Goal: Information Seeking & Learning: Learn about a topic

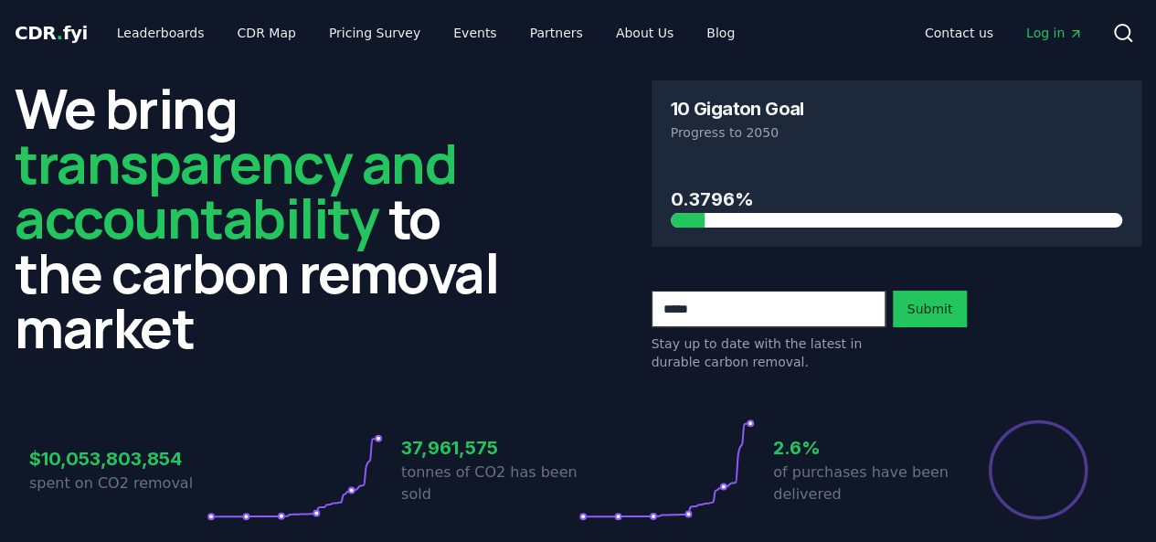
click at [587, 167] on div "We bring transparency and accountability to the carbon removal market 10 Gigato…" at bounding box center [578, 225] width 1127 height 291
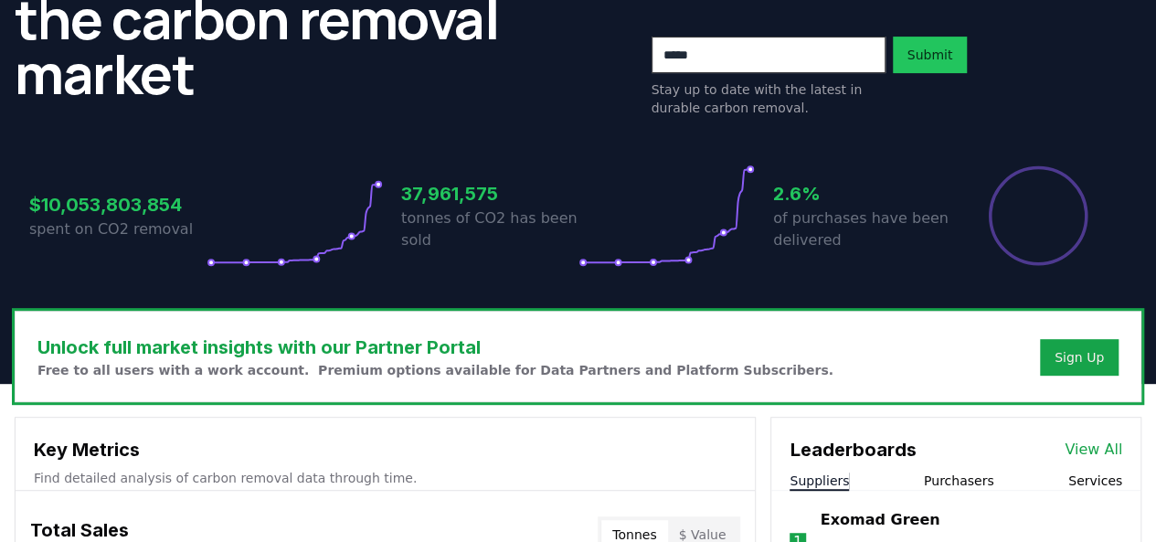
scroll to position [257, 0]
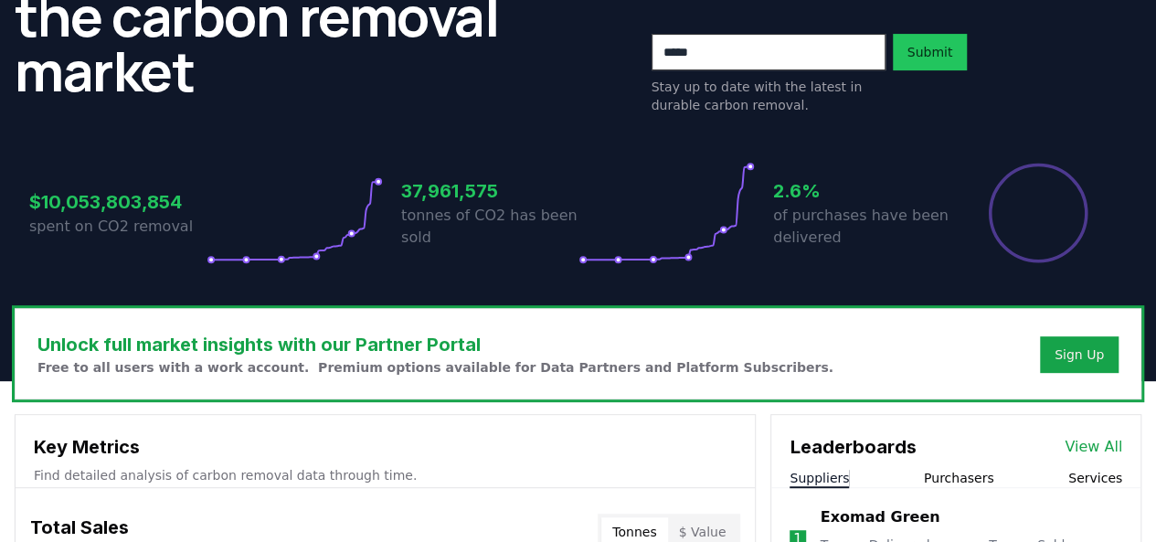
click at [454, 193] on h3 "37,961,575" at bounding box center [489, 190] width 177 height 27
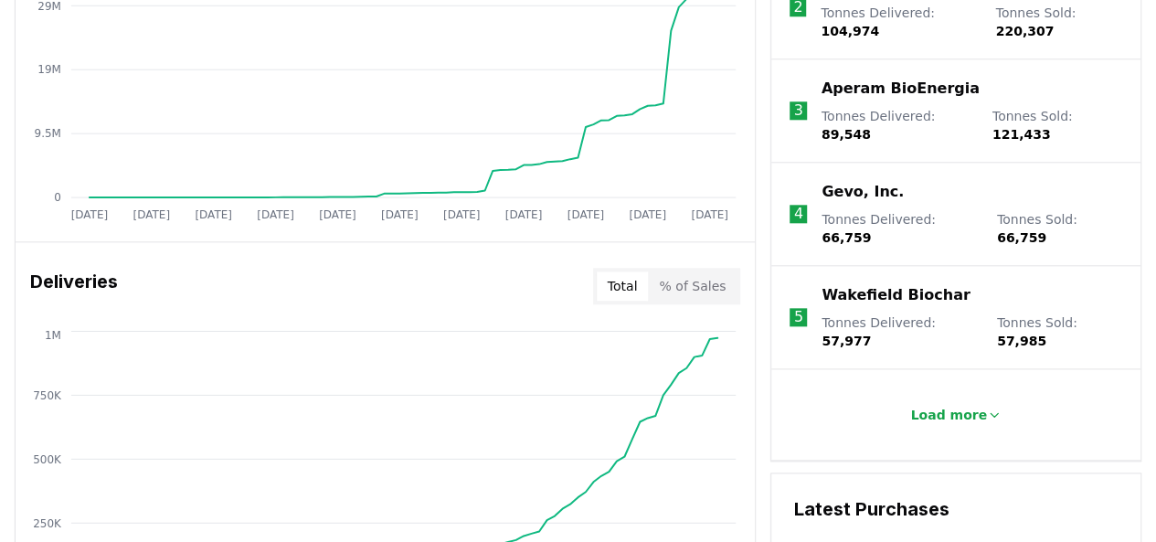
scroll to position [893, 0]
click at [972, 405] on p "Load more" at bounding box center [948, 414] width 77 height 18
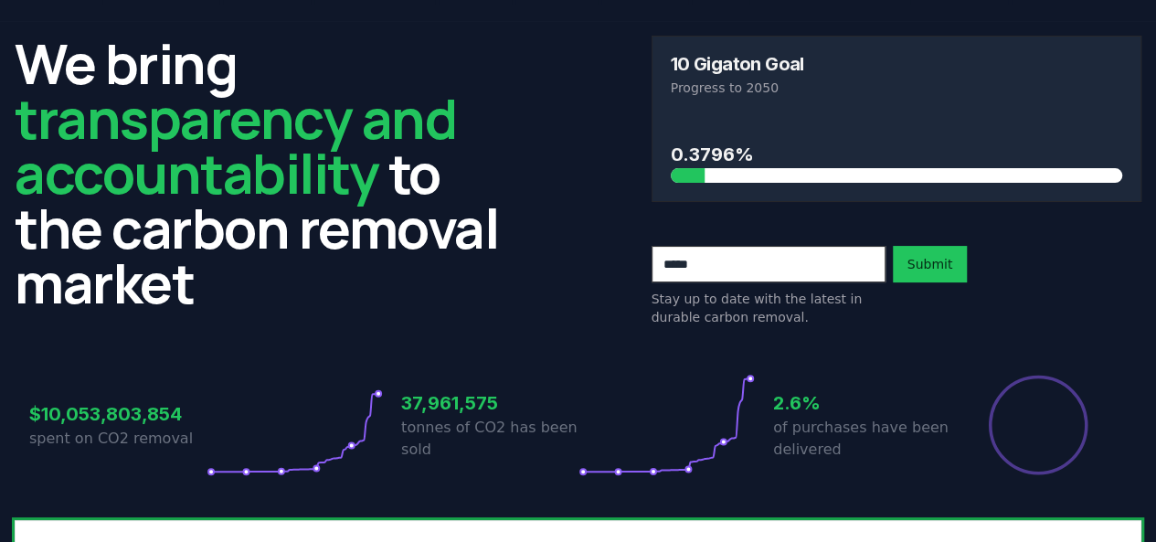
scroll to position [0, 0]
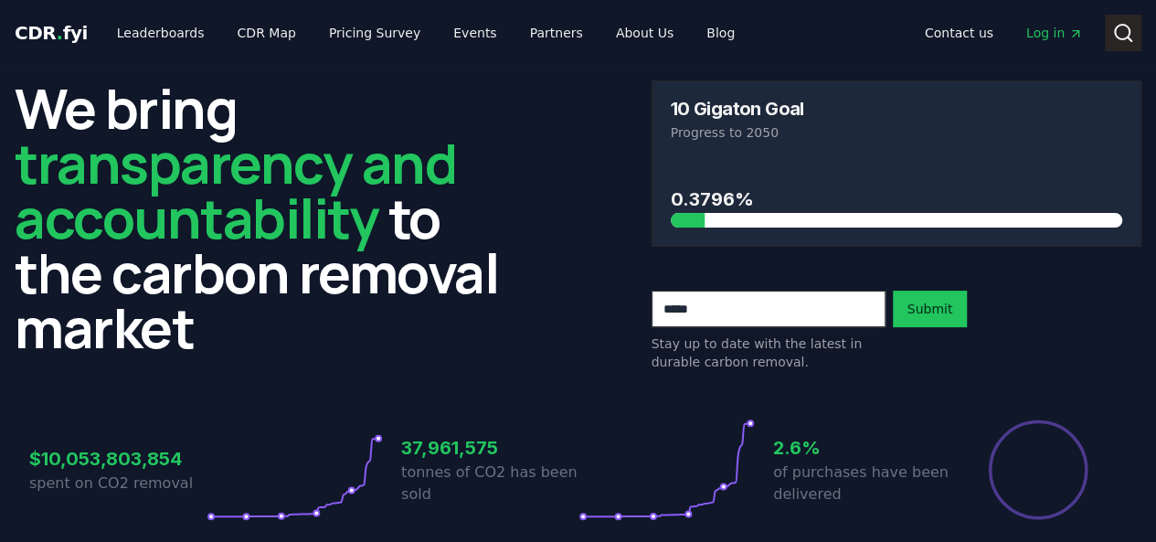
click at [1135, 28] on button "Search" at bounding box center [1123, 33] width 37 height 37
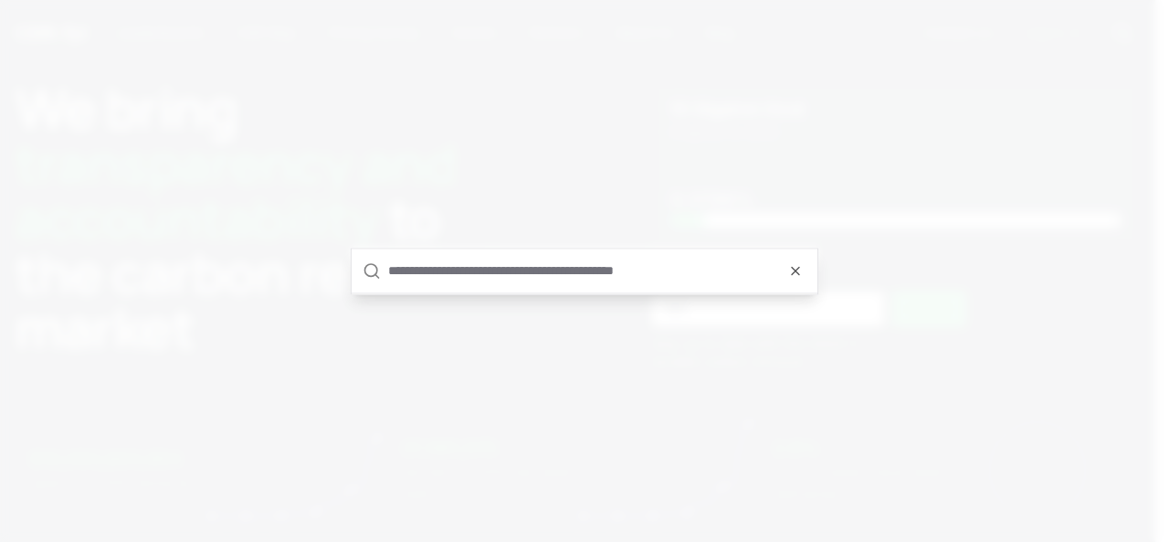
click at [651, 270] on input "text" at bounding box center [597, 271] width 418 height 44
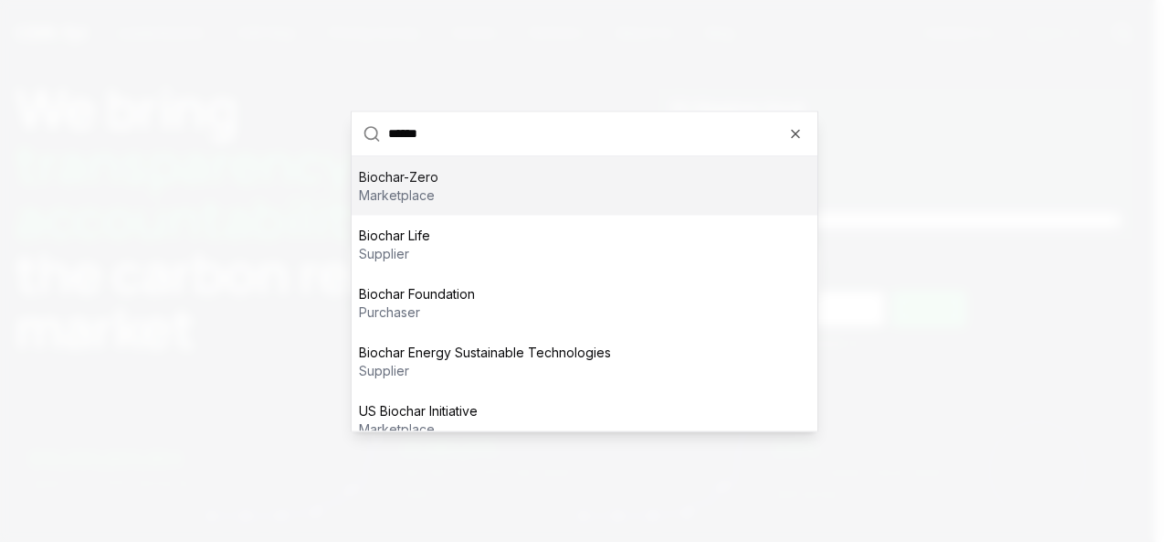
type input "*******"
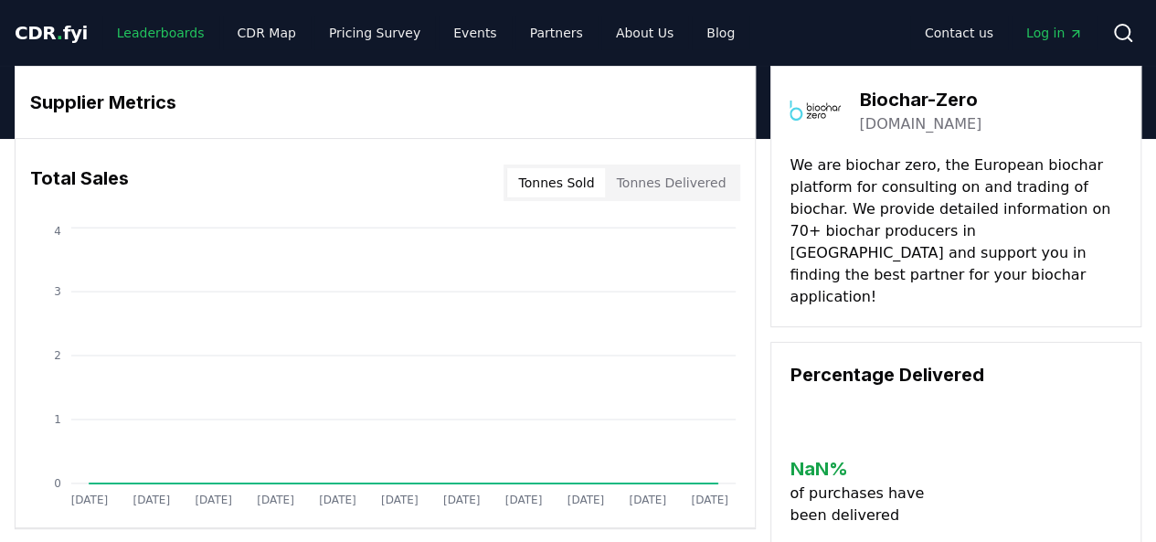
click at [175, 28] on link "Leaderboards" at bounding box center [160, 32] width 117 height 33
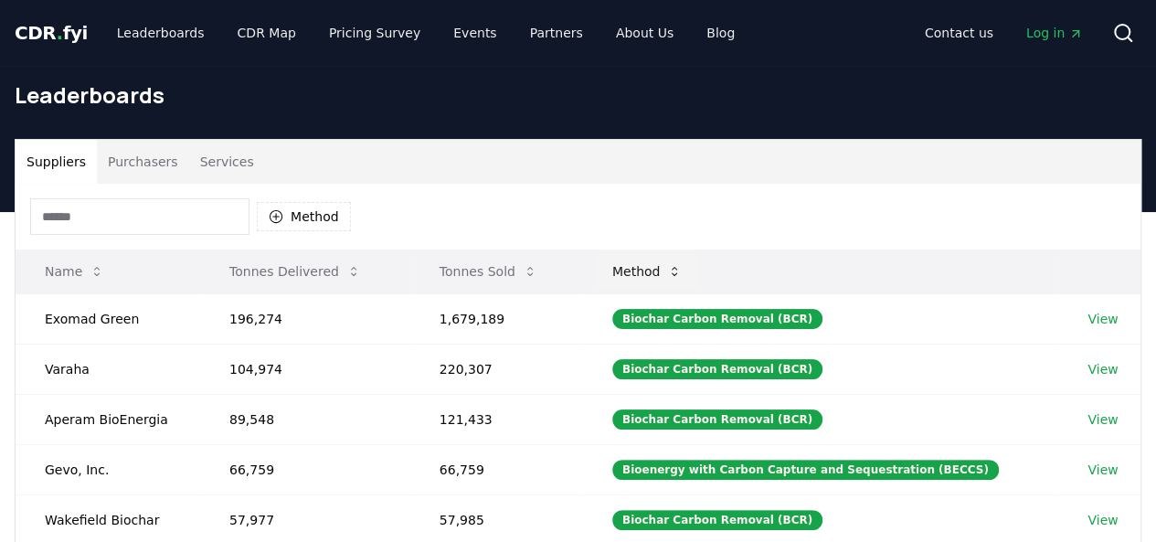
click at [687, 273] on button "Method" at bounding box center [648, 271] width 100 height 37
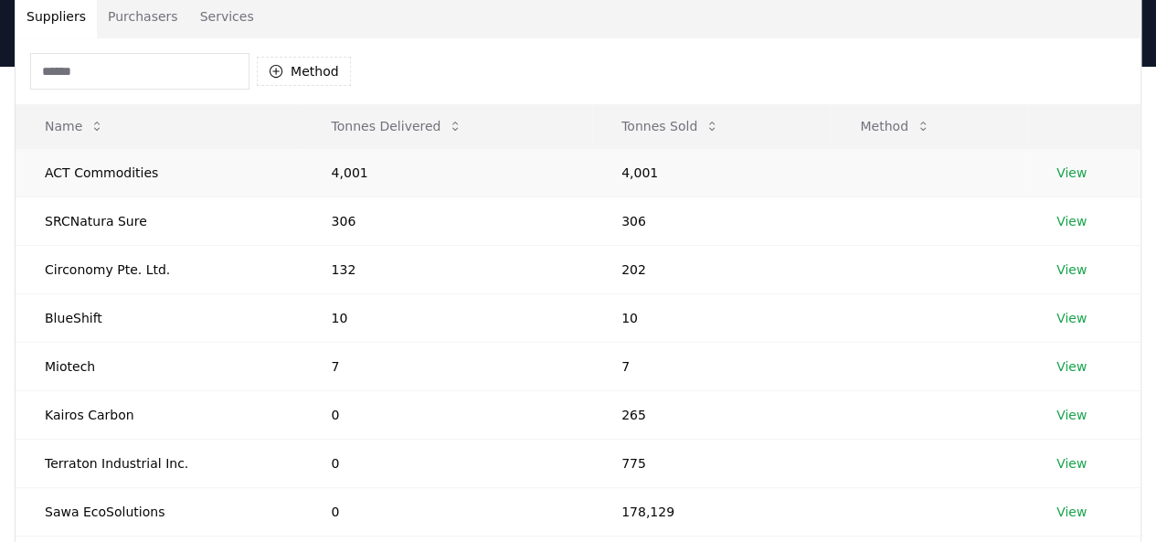
scroll to position [146, 0]
click at [208, 63] on input at bounding box center [139, 70] width 219 height 37
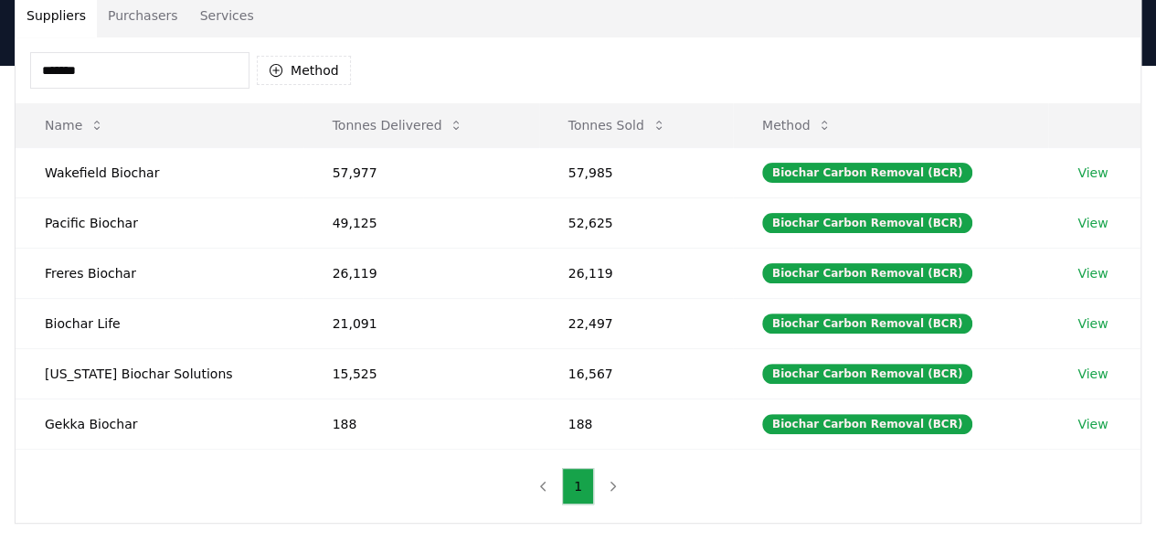
type input "*******"
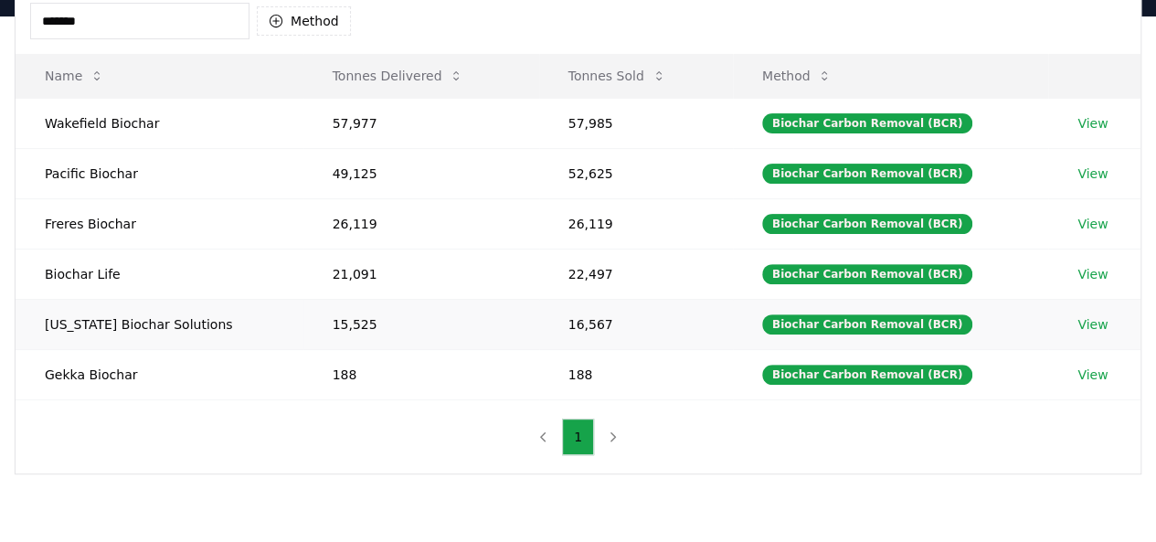
scroll to position [196, 0]
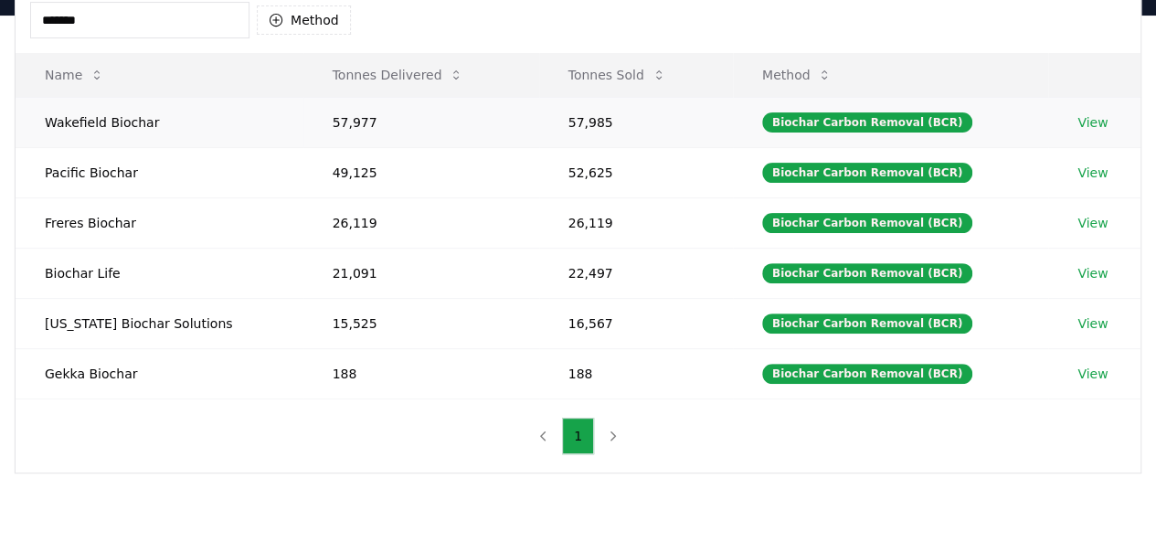
click at [1089, 131] on td "View" at bounding box center [1094, 122] width 92 height 50
click at [1089, 124] on link "View" at bounding box center [1092, 122] width 30 height 18
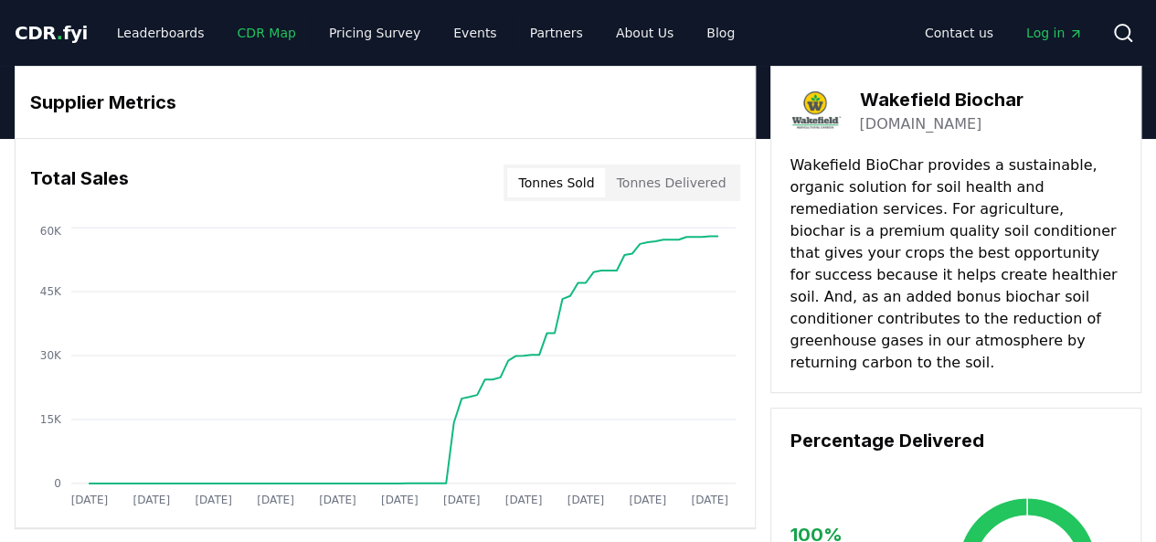
click at [271, 32] on link "CDR Map" at bounding box center [267, 32] width 88 height 33
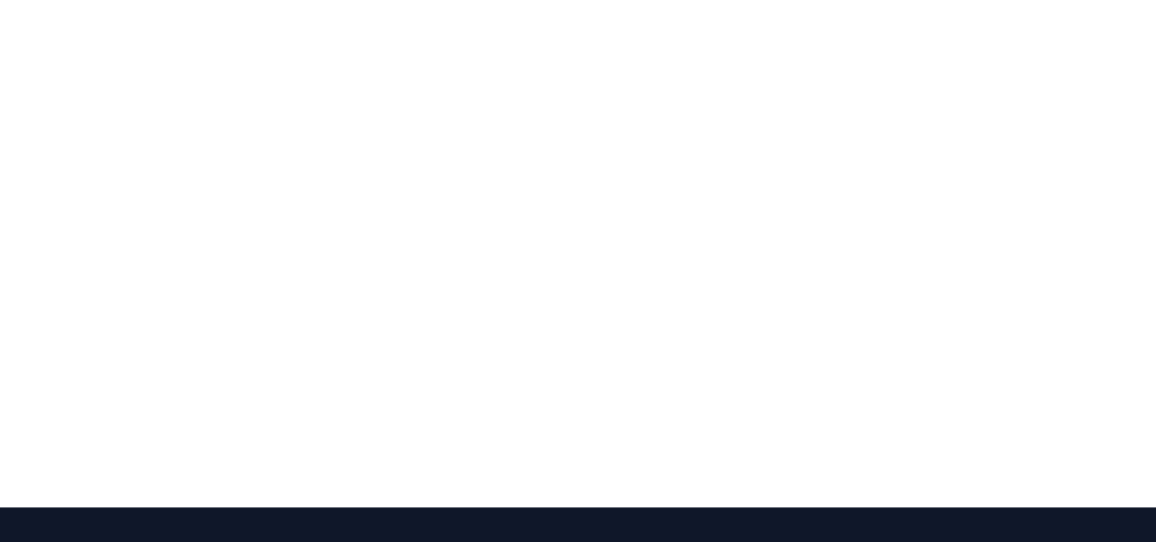
scroll to position [322, 0]
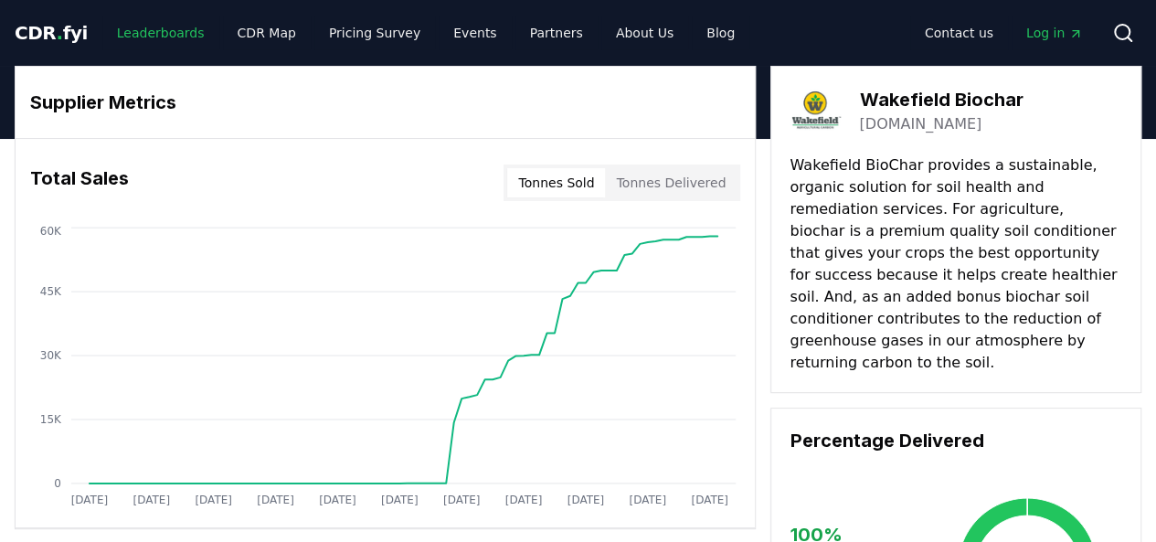
click at [142, 26] on link "Leaderboards" at bounding box center [160, 32] width 117 height 33
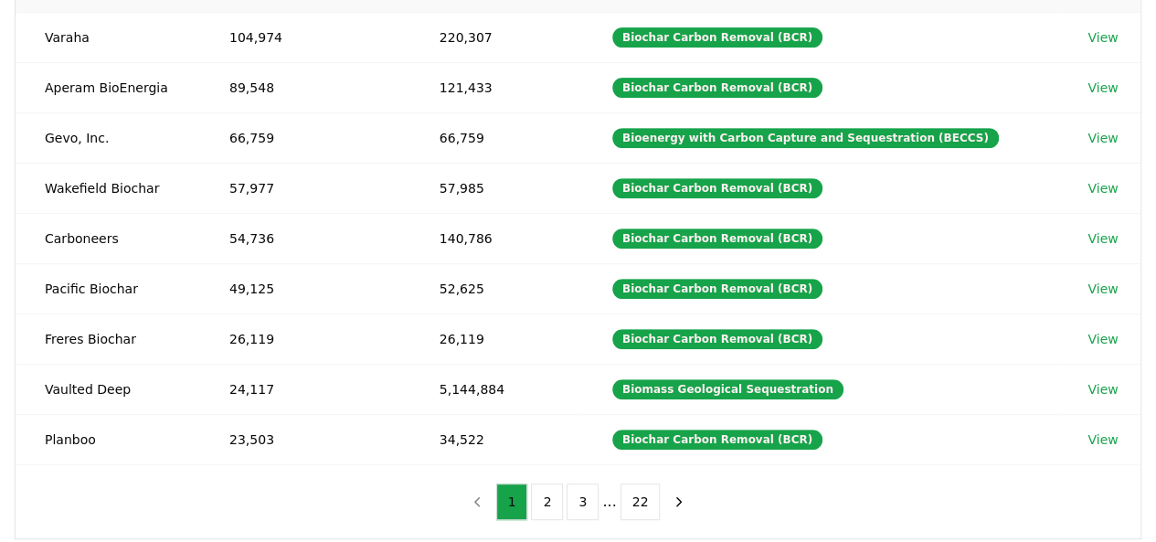
scroll to position [406, 0]
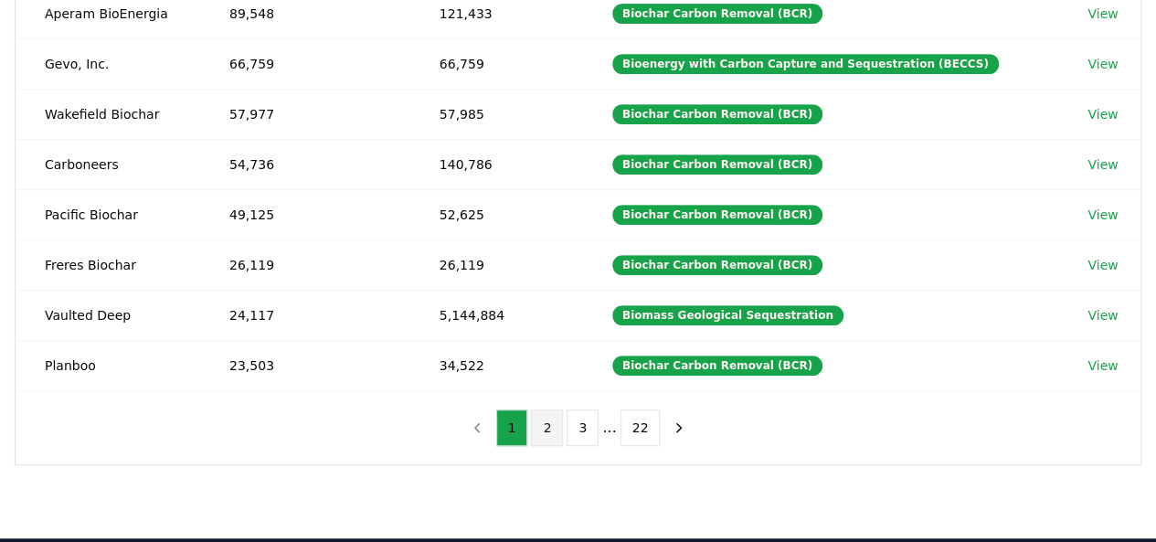
click at [545, 423] on button "2" at bounding box center [547, 427] width 32 height 37
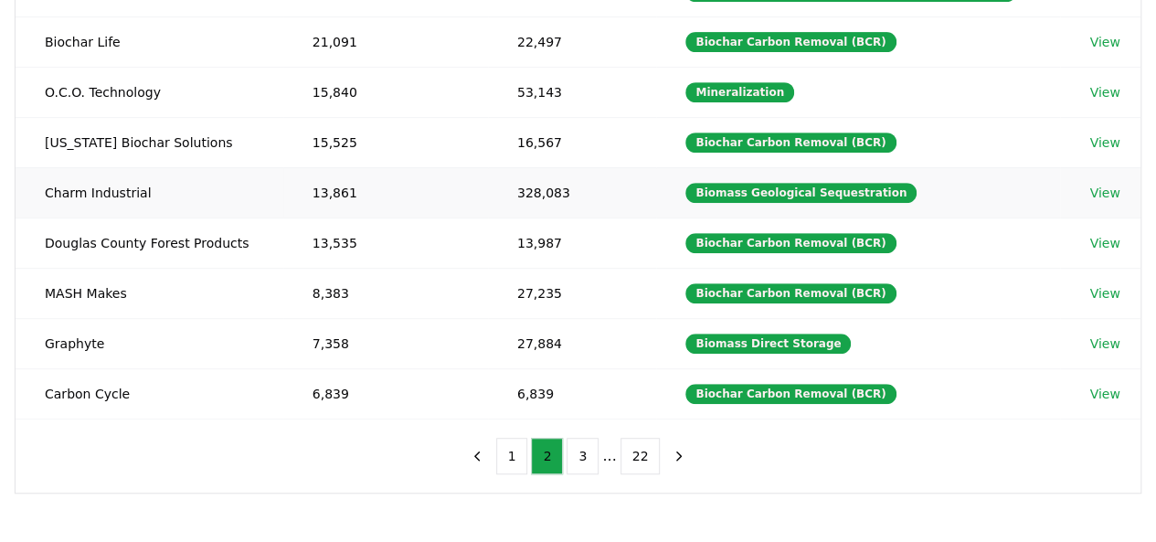
scroll to position [382, 0]
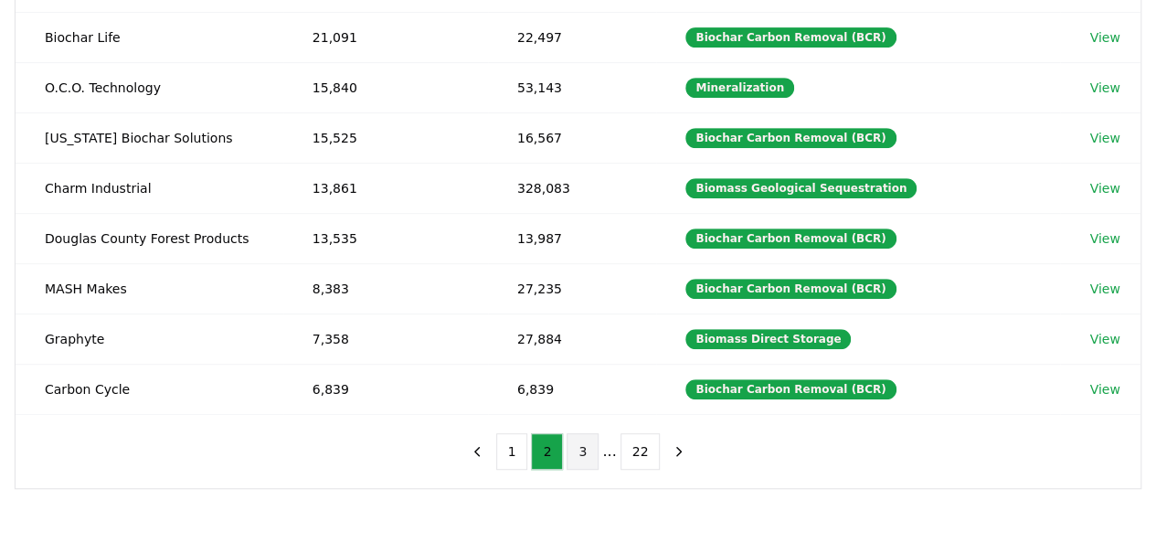
click at [577, 436] on button "3" at bounding box center [582, 451] width 32 height 37
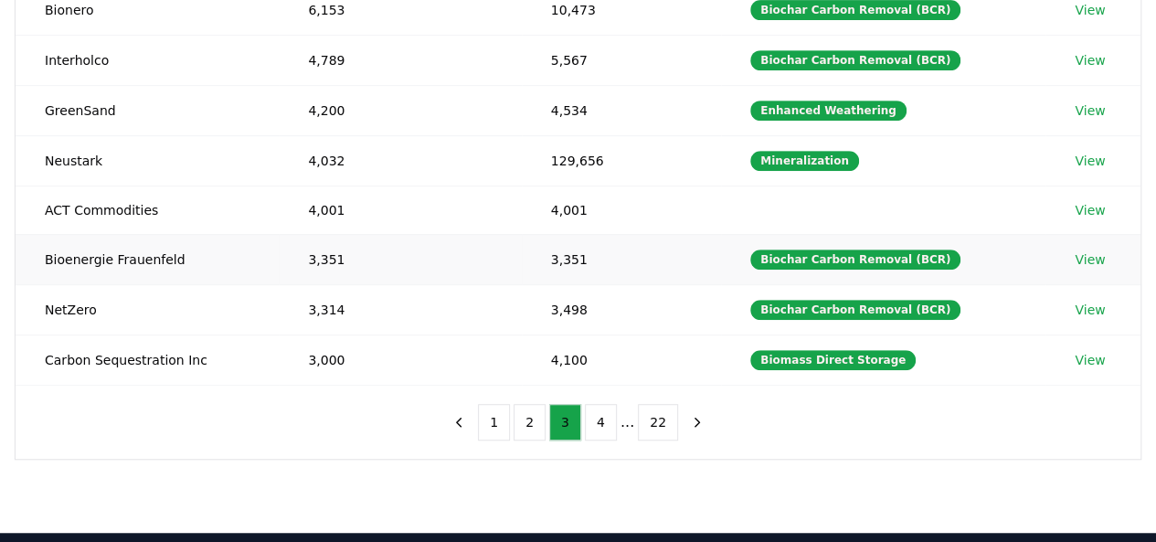
scroll to position [410, 0]
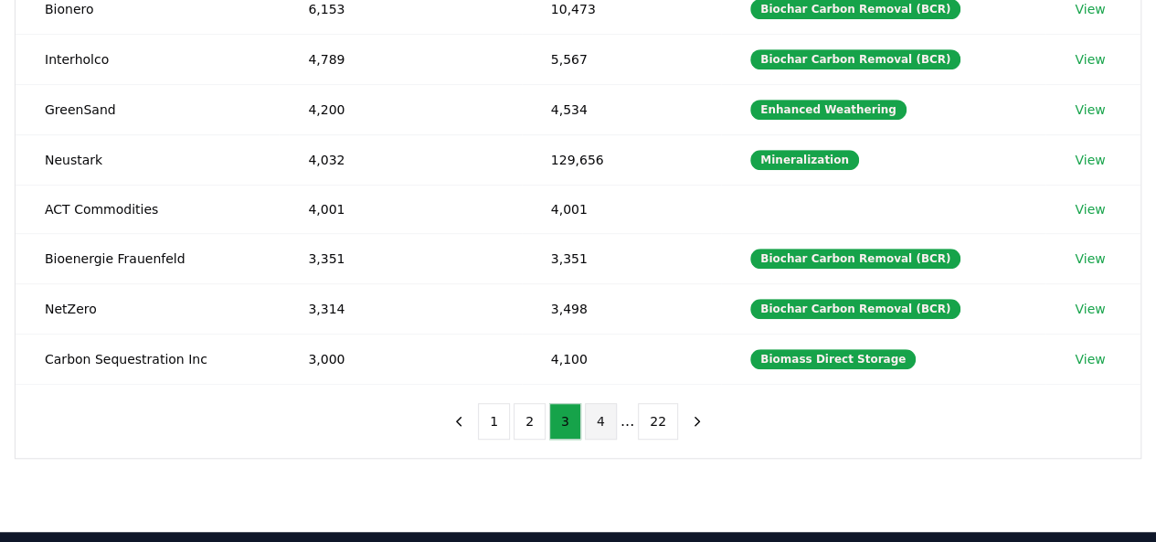
click at [599, 410] on button "4" at bounding box center [601, 421] width 32 height 37
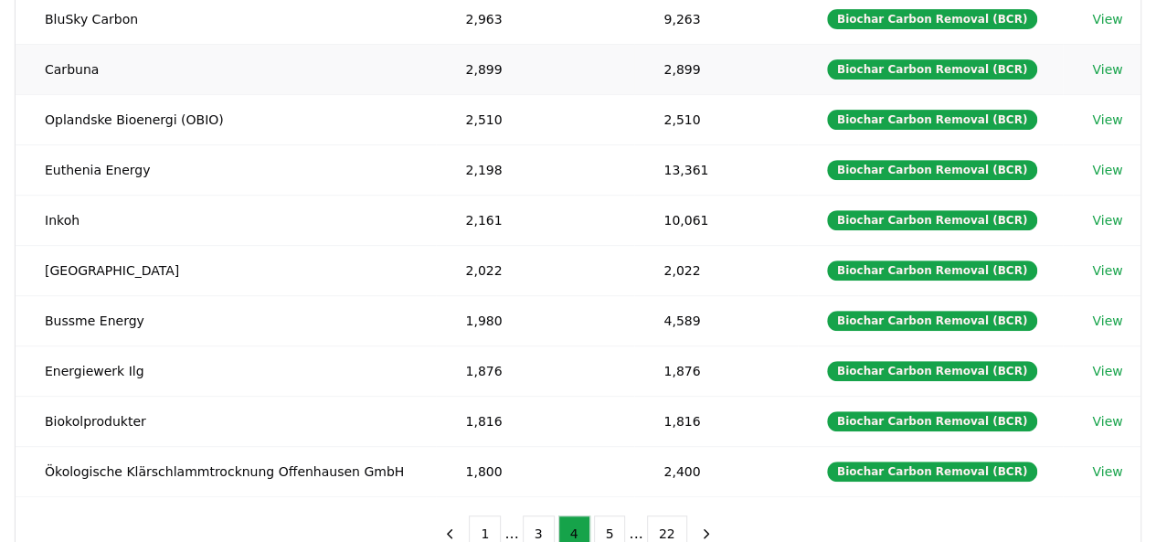
scroll to position [0, 0]
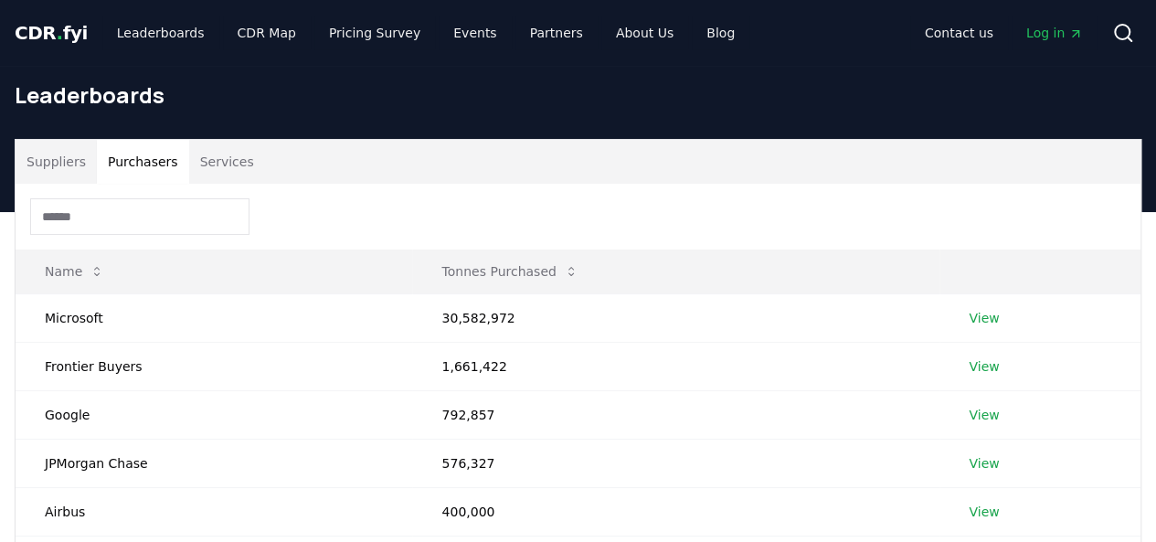
click at [148, 161] on button "Purchasers" at bounding box center [143, 162] width 92 height 44
click at [990, 317] on link "View" at bounding box center [983, 318] width 30 height 18
